Goal: Navigation & Orientation: Find specific page/section

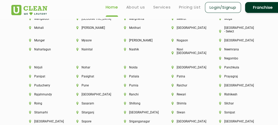
scroll to position [1317, 0]
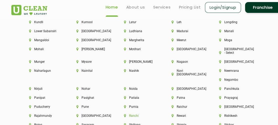
click at [154, 114] on li "Ranchi" at bounding box center [139, 116] width 30 height 4
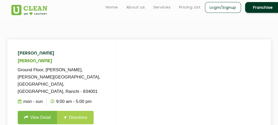
click at [77, 69] on p "Ground Floor, [PERSON_NAME], [PERSON_NAME][GEOGRAPHIC_DATA], [GEOGRAPHIC_DATA],…" at bounding box center [63, 80] width 91 height 29
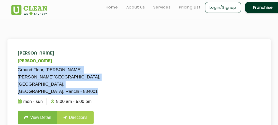
click at [77, 69] on p "Ground Floor, [PERSON_NAME], [PERSON_NAME][GEOGRAPHIC_DATA], [GEOGRAPHIC_DATA],…" at bounding box center [63, 80] width 91 height 29
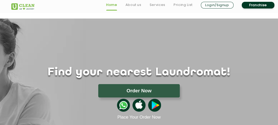
scroll to position [948, 0]
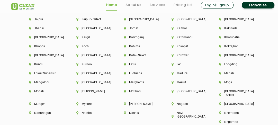
scroll to position [1277, 0]
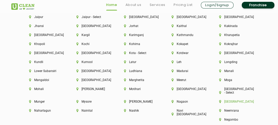
click at [229, 100] on li "[GEOGRAPHIC_DATA]" at bounding box center [234, 102] width 30 height 4
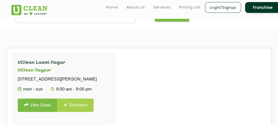
scroll to position [90, 0]
